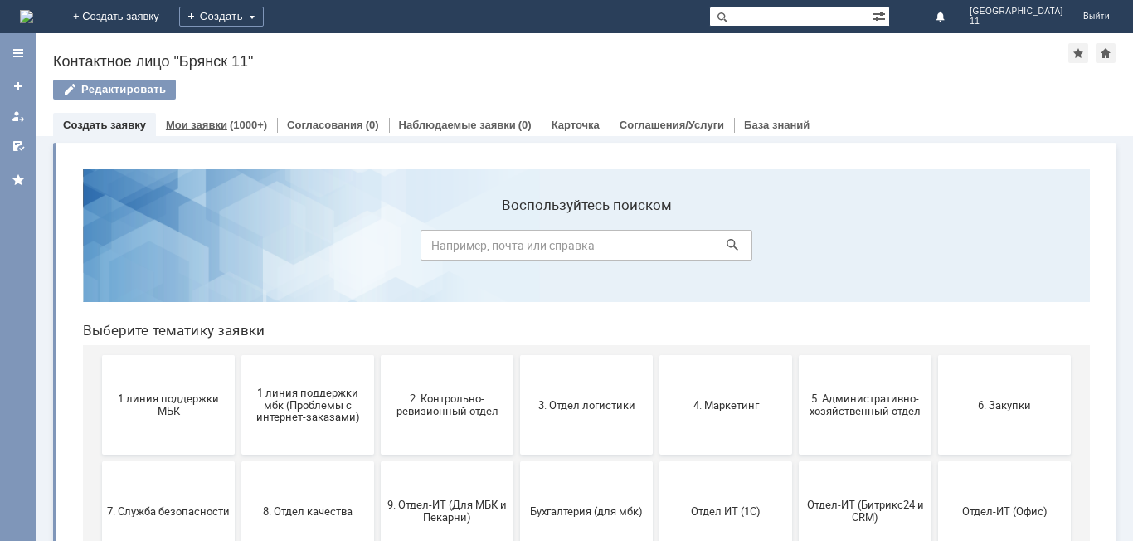
click at [188, 130] on link "Мои заявки" at bounding box center [196, 125] width 61 height 12
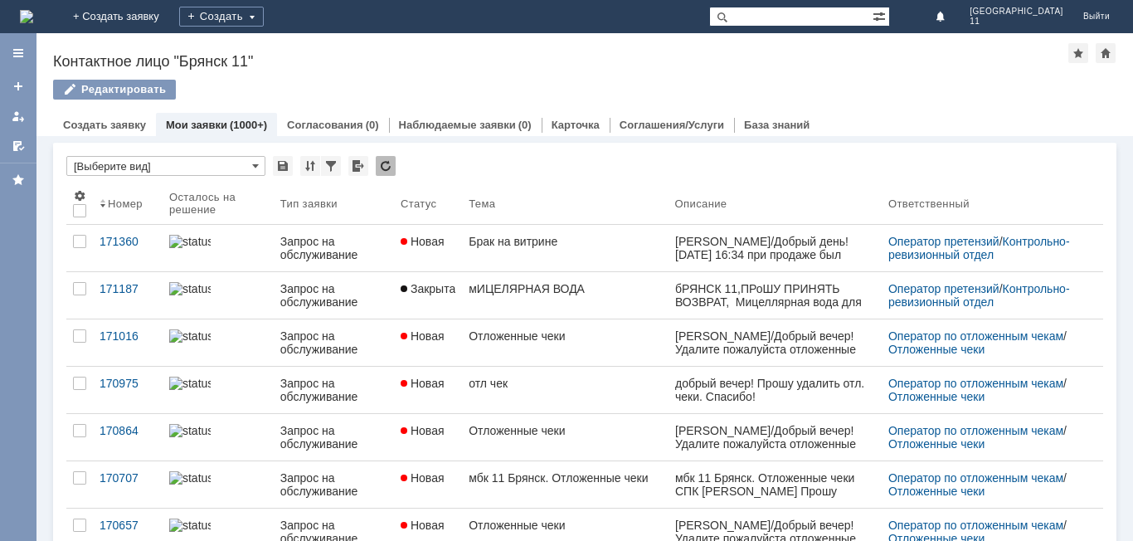
click at [494, 298] on link "мИЦЕЛЯРНАЯ ВОДА" at bounding box center [565, 295] width 206 height 46
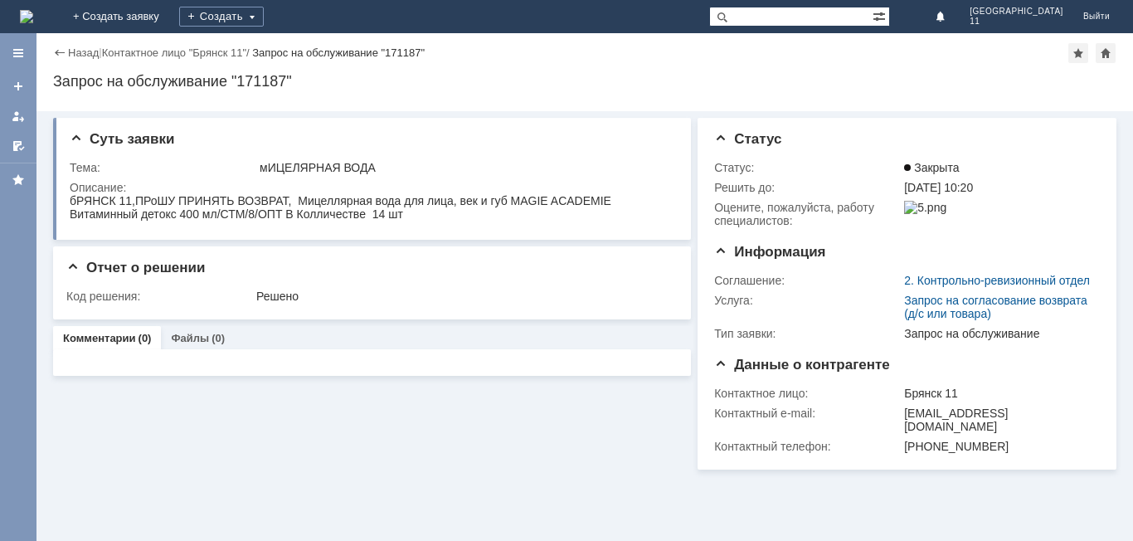
drag, startPoint x: 107, startPoint y: 357, endPoint x: 109, endPoint y: 410, distance: 52.3
click at [109, 410] on div "Суть заявки Тема: мИЦЕЛЯРНАЯ ВОДА Описание: Отчет о решении Код решения: Решено…" at bounding box center [372, 290] width 638 height 358
drag, startPoint x: 54, startPoint y: 77, endPoint x: 235, endPoint y: 86, distance: 181.0
click at [238, 90] on div "Назад | Контактное лицо "Брянск 11" / Запрос на обслуживание "171187" Запрос на…" at bounding box center [584, 72] width 1096 height 78
click at [256, 82] on div "Запрос на обслуживание "171187"" at bounding box center [584, 81] width 1063 height 17
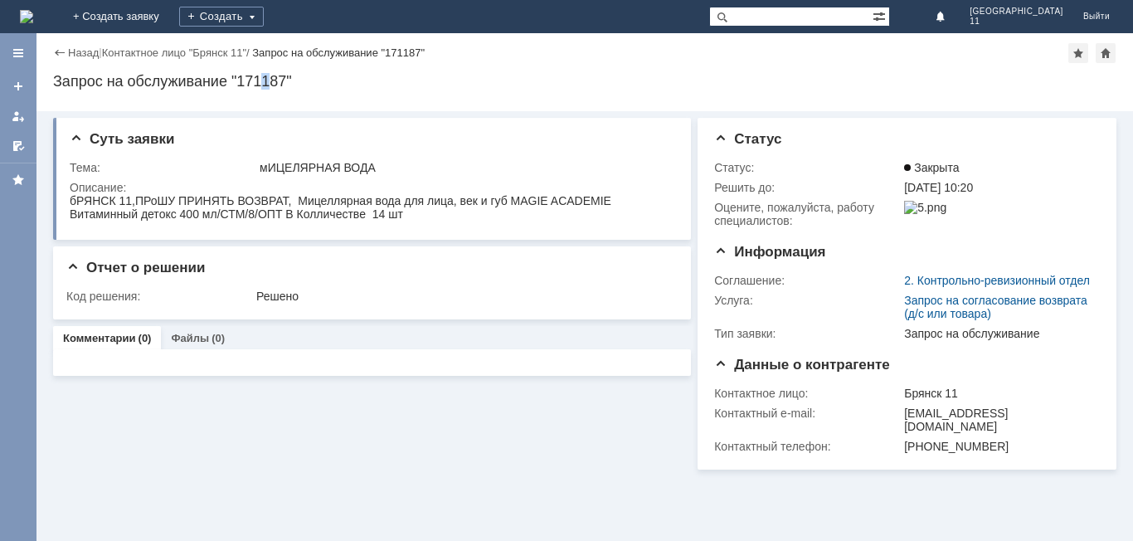
click at [269, 82] on div "Запрос на обслуживание "171187"" at bounding box center [584, 81] width 1063 height 17
drag, startPoint x: 292, startPoint y: 79, endPoint x: 232, endPoint y: 78, distance: 59.7
click at [232, 78] on div "Запрос на обслуживание "171187"" at bounding box center [584, 81] width 1063 height 17
click at [315, 102] on div at bounding box center [584, 105] width 1063 height 13
